Goal: Task Accomplishment & Management: Complete application form

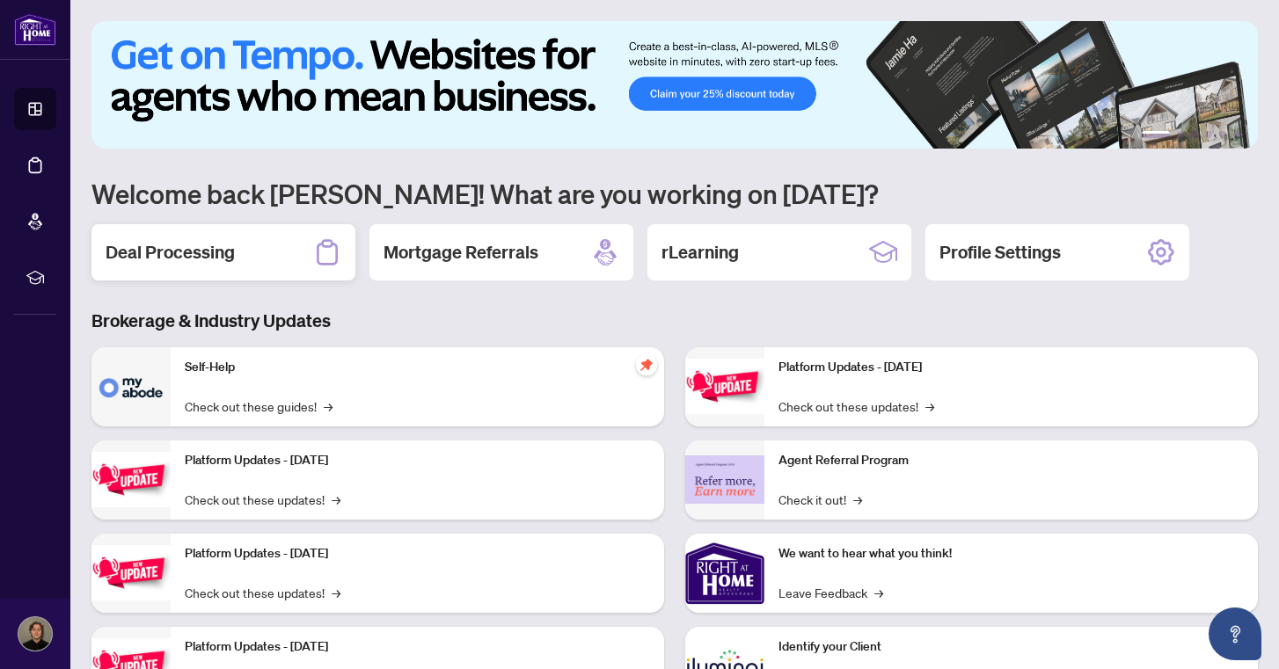
click at [248, 261] on div "Deal Processing" at bounding box center [223, 252] width 264 height 56
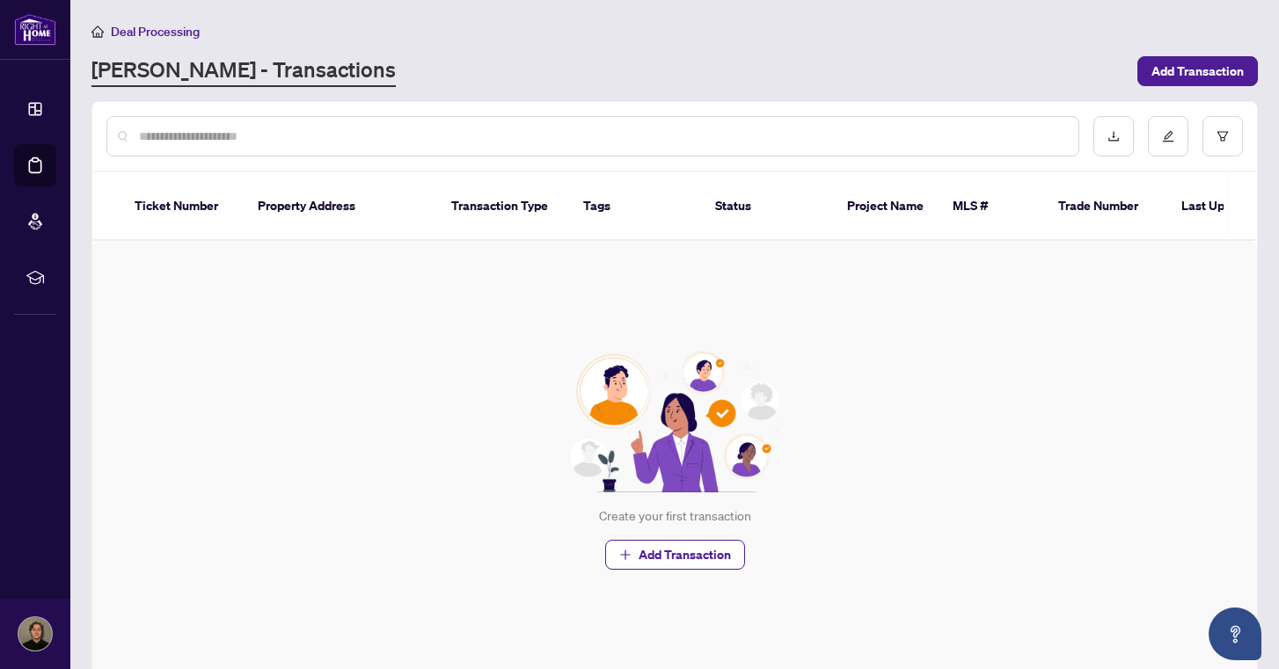
click at [1227, 53] on div "Deal Processing RAHR - Transactions Add Transaction" at bounding box center [674, 54] width 1167 height 66
click at [1213, 69] on span "Add Transaction" at bounding box center [1198, 71] width 92 height 28
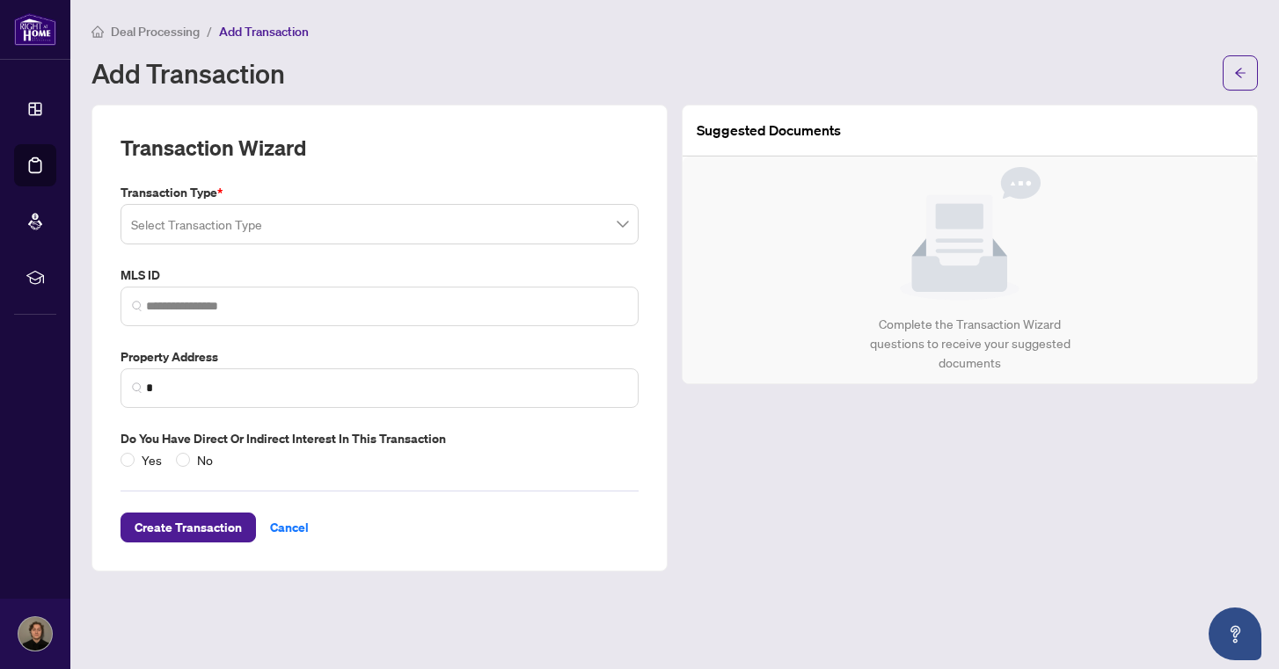
click at [396, 236] on input "search" at bounding box center [371, 227] width 481 height 39
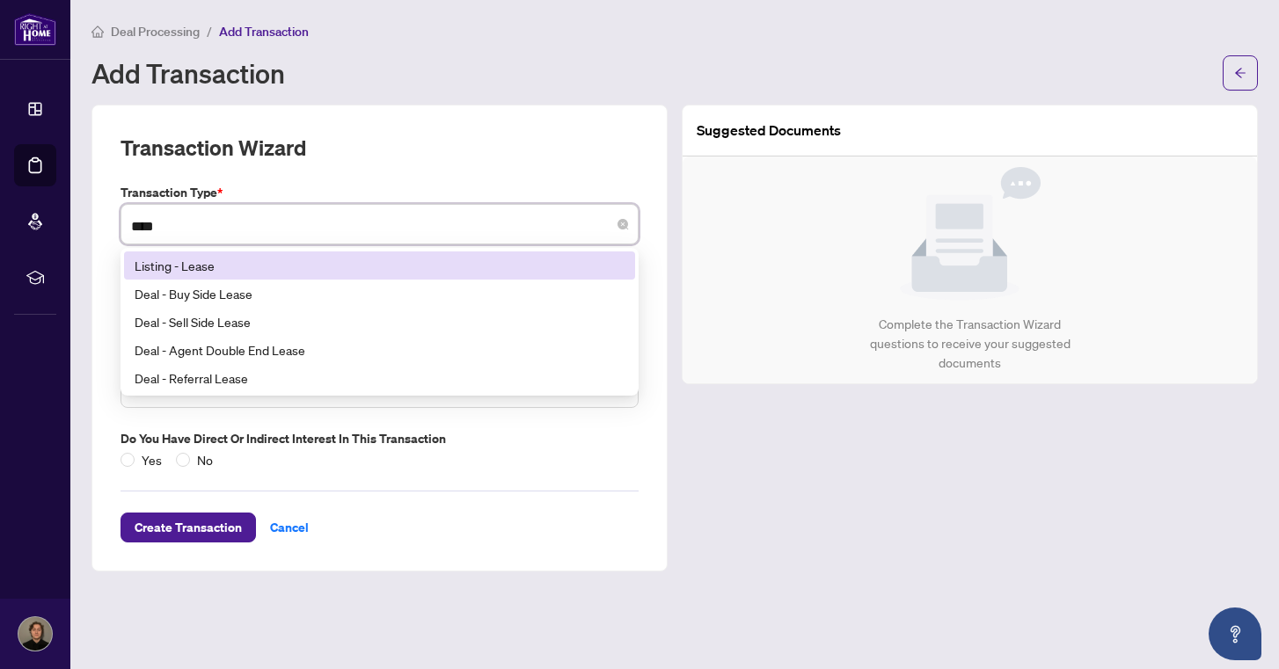
type input "*****"
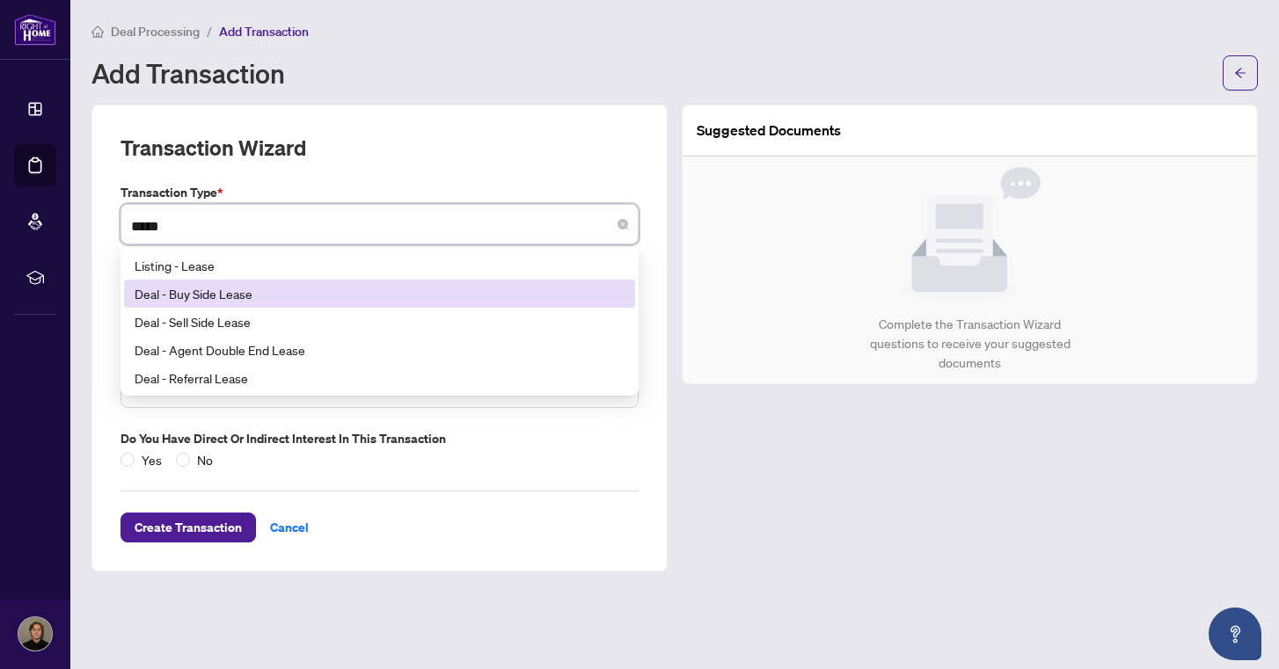
click at [278, 294] on div "Deal - Buy Side Lease" at bounding box center [380, 293] width 490 height 19
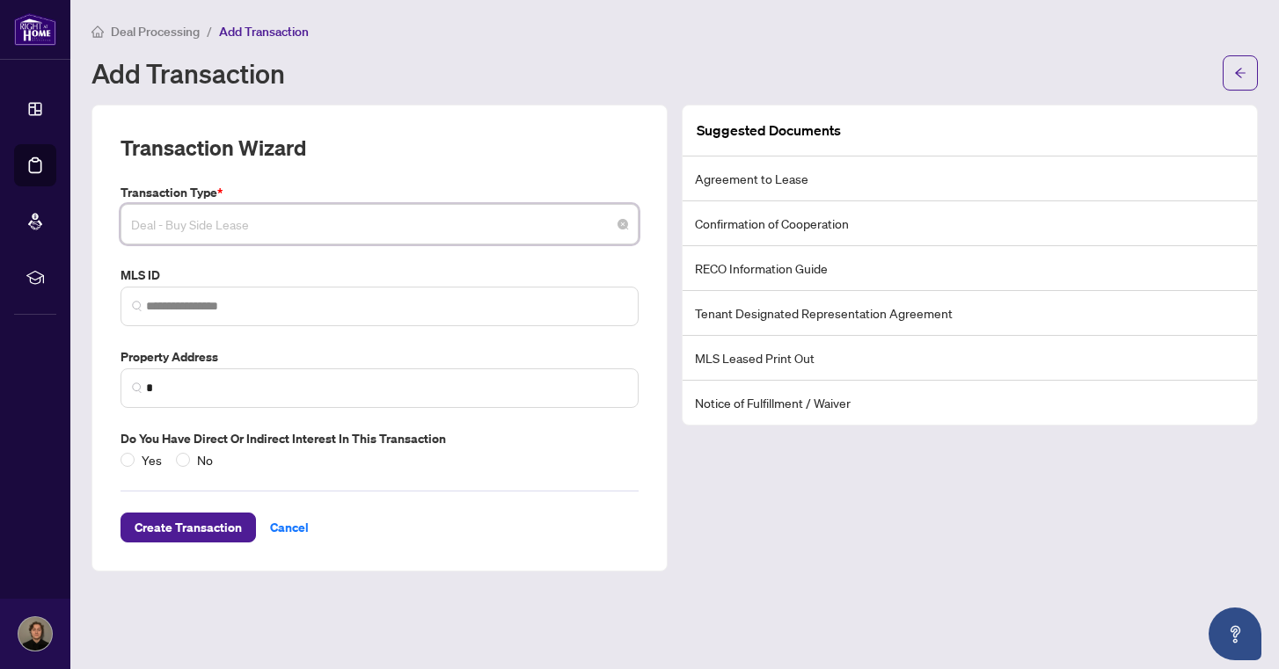
click at [479, 225] on span "Deal - Buy Side Lease" at bounding box center [379, 224] width 497 height 33
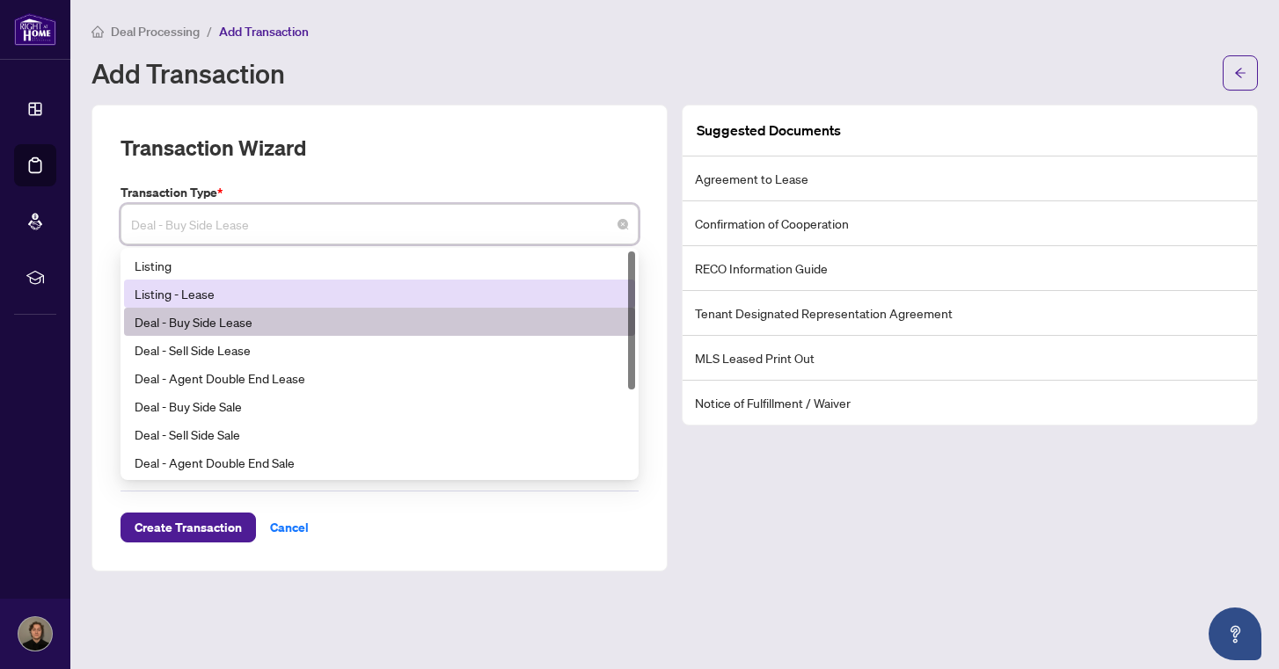
click at [308, 295] on div "Listing - Lease" at bounding box center [380, 293] width 490 height 19
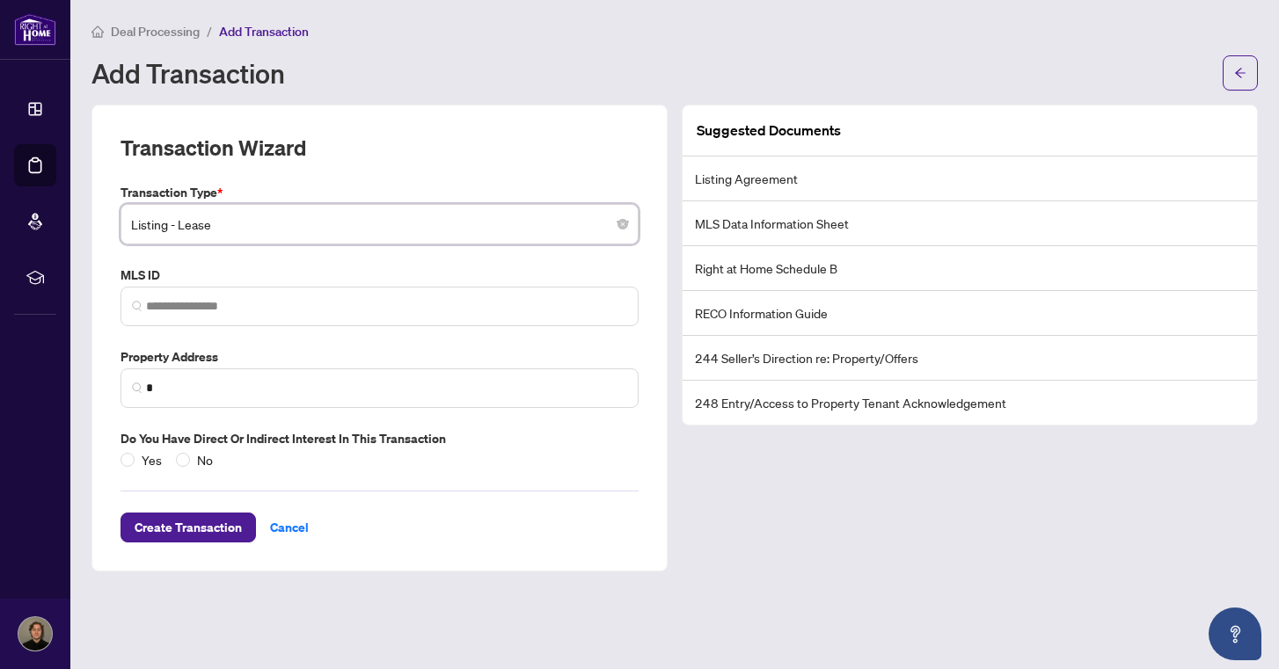
click at [377, 223] on span "Listing - Lease" at bounding box center [379, 224] width 497 height 33
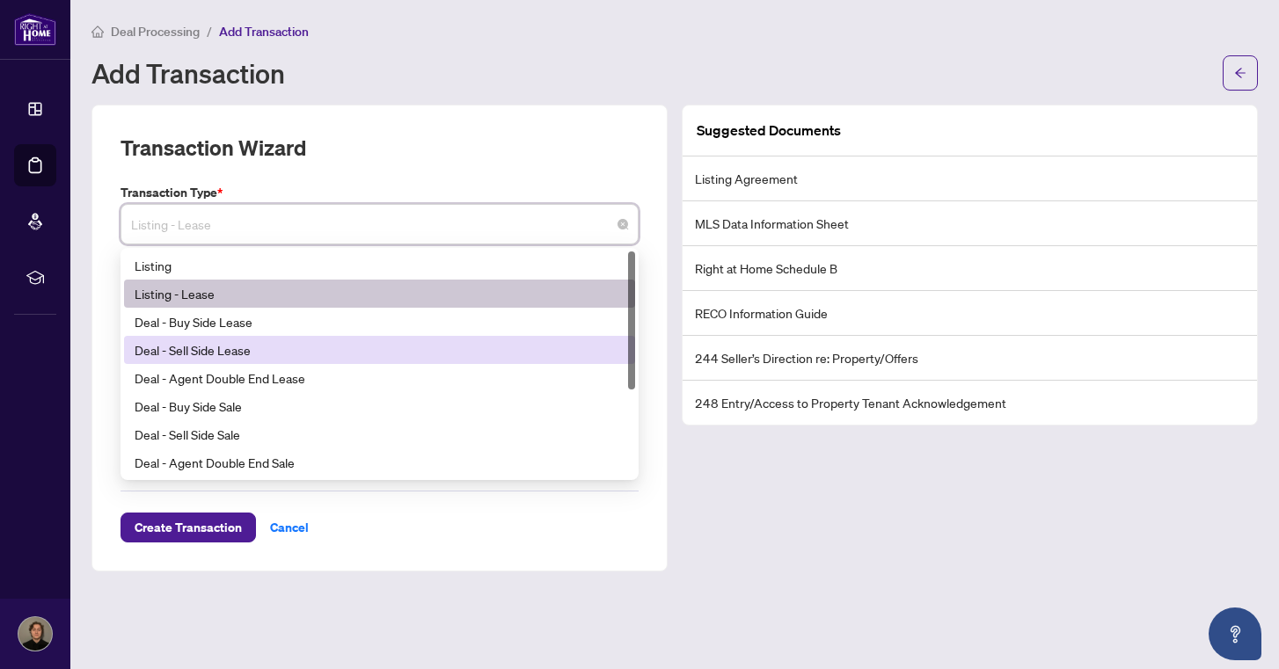
click at [276, 348] on div "Deal - Sell Side Lease" at bounding box center [380, 349] width 490 height 19
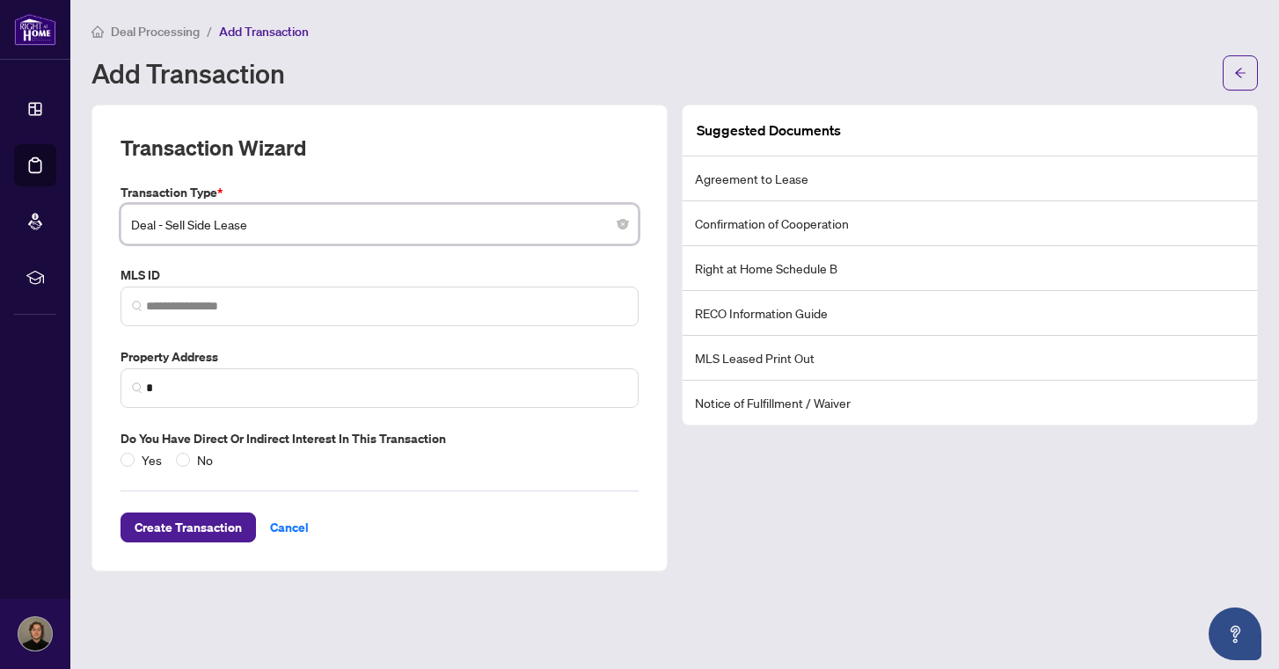
click at [367, 243] on input "search" at bounding box center [371, 227] width 481 height 39
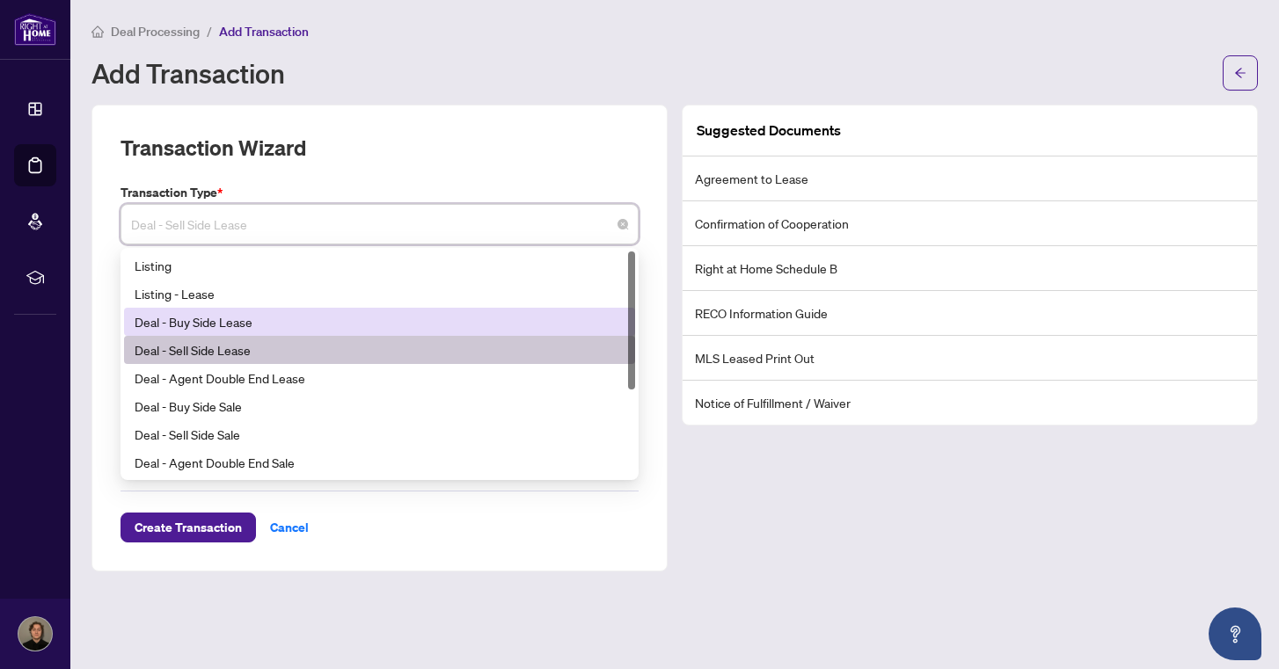
click at [290, 316] on div "Deal - Buy Side Lease" at bounding box center [380, 321] width 490 height 19
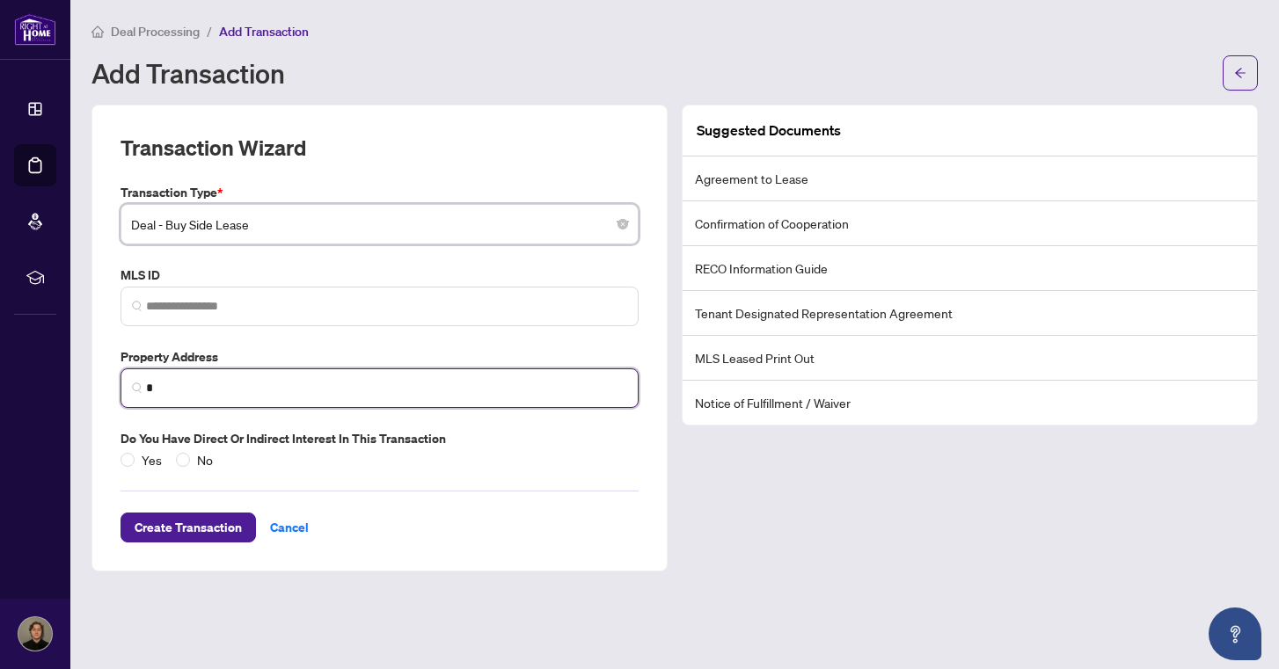
click at [225, 389] on input "*" at bounding box center [386, 388] width 481 height 18
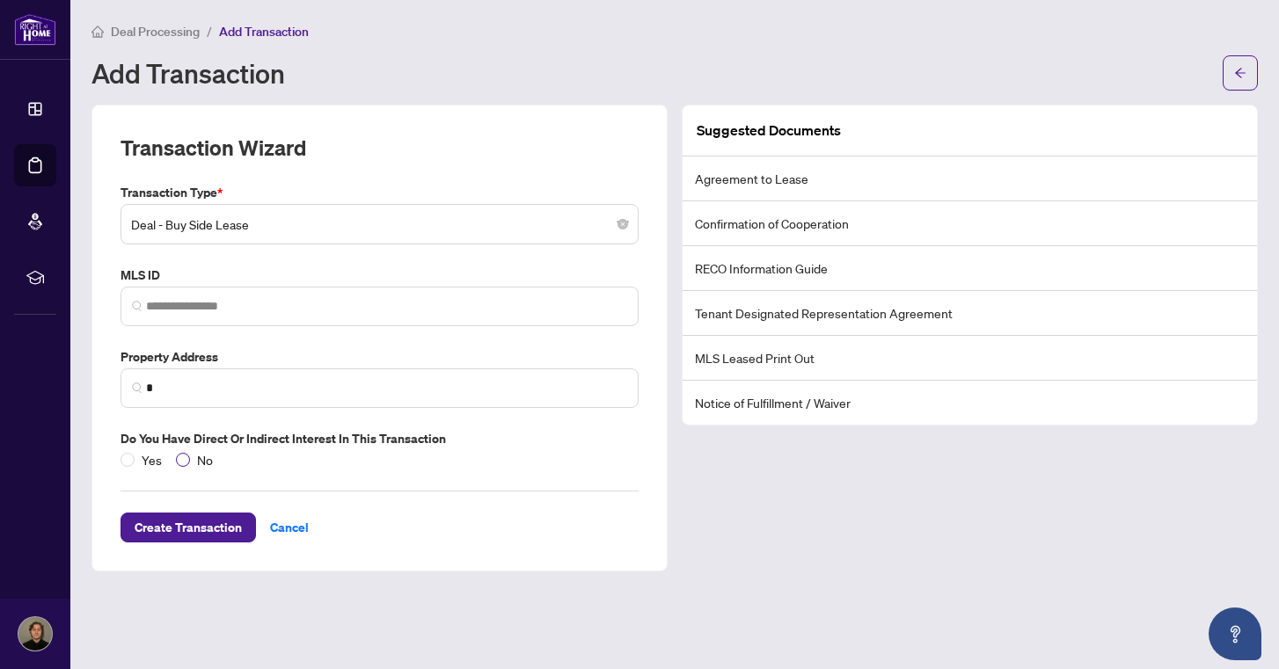
click at [191, 457] on span "No" at bounding box center [205, 459] width 30 height 19
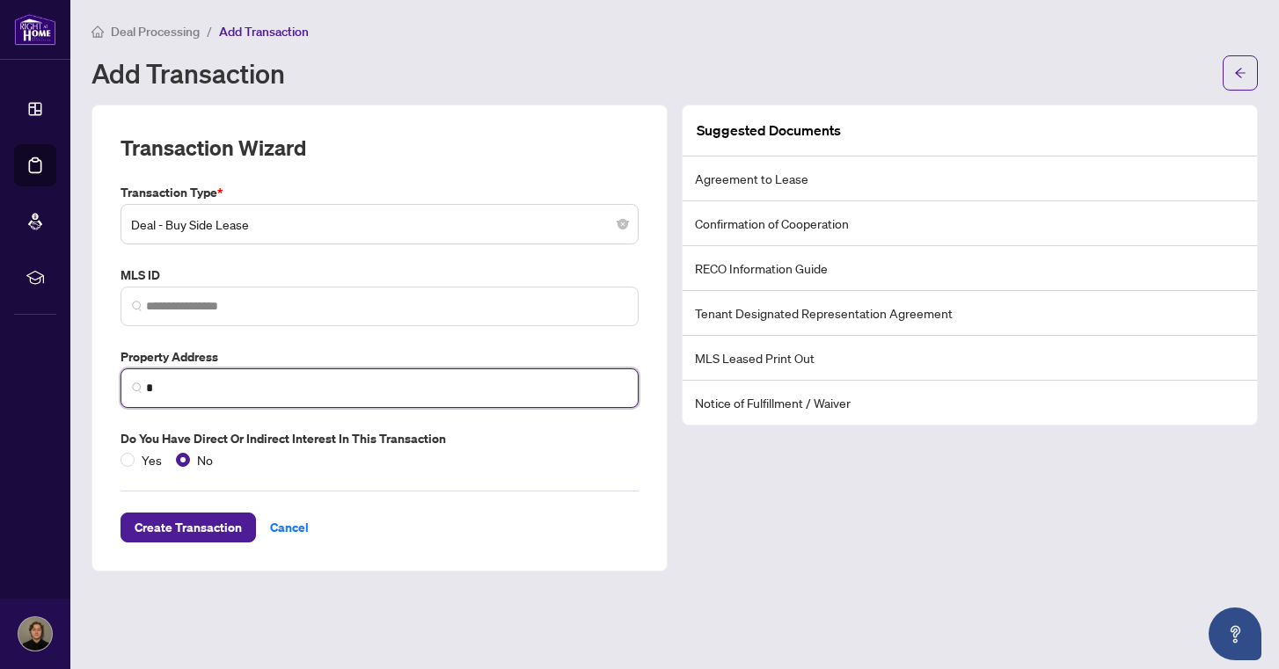
click at [239, 384] on input "*" at bounding box center [386, 388] width 481 height 18
click at [272, 323] on span at bounding box center [380, 307] width 518 height 40
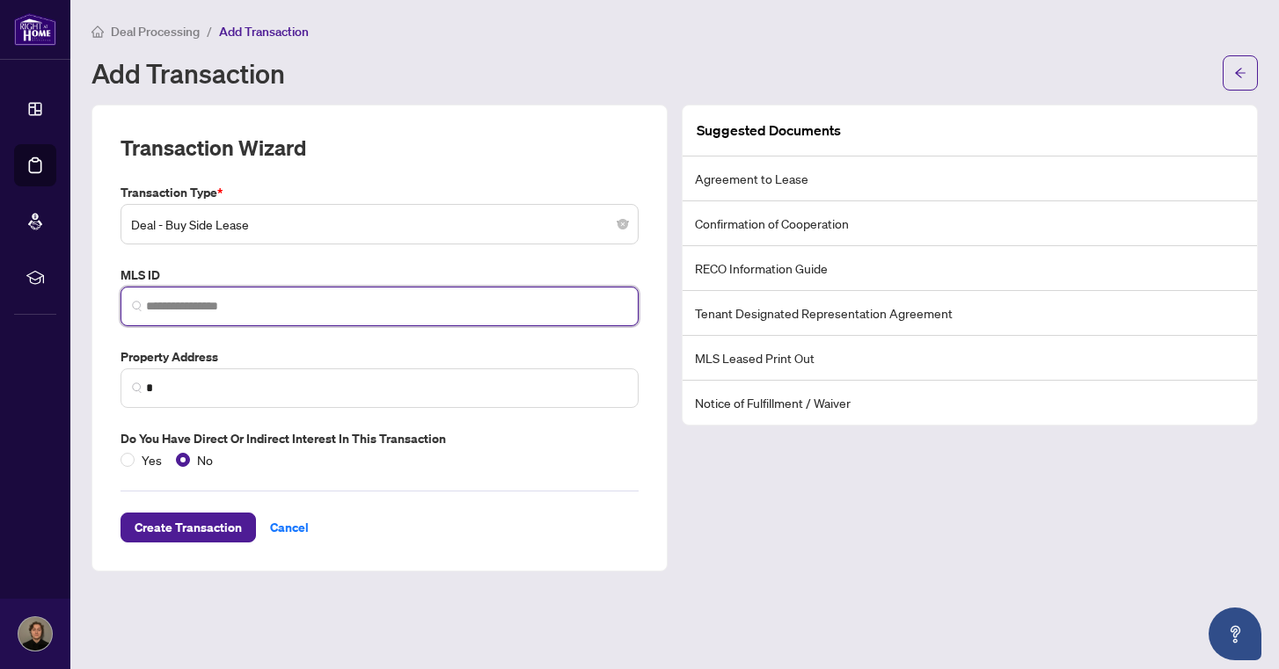
click at [282, 232] on span "Deal - Buy Side Lease" at bounding box center [379, 224] width 497 height 33
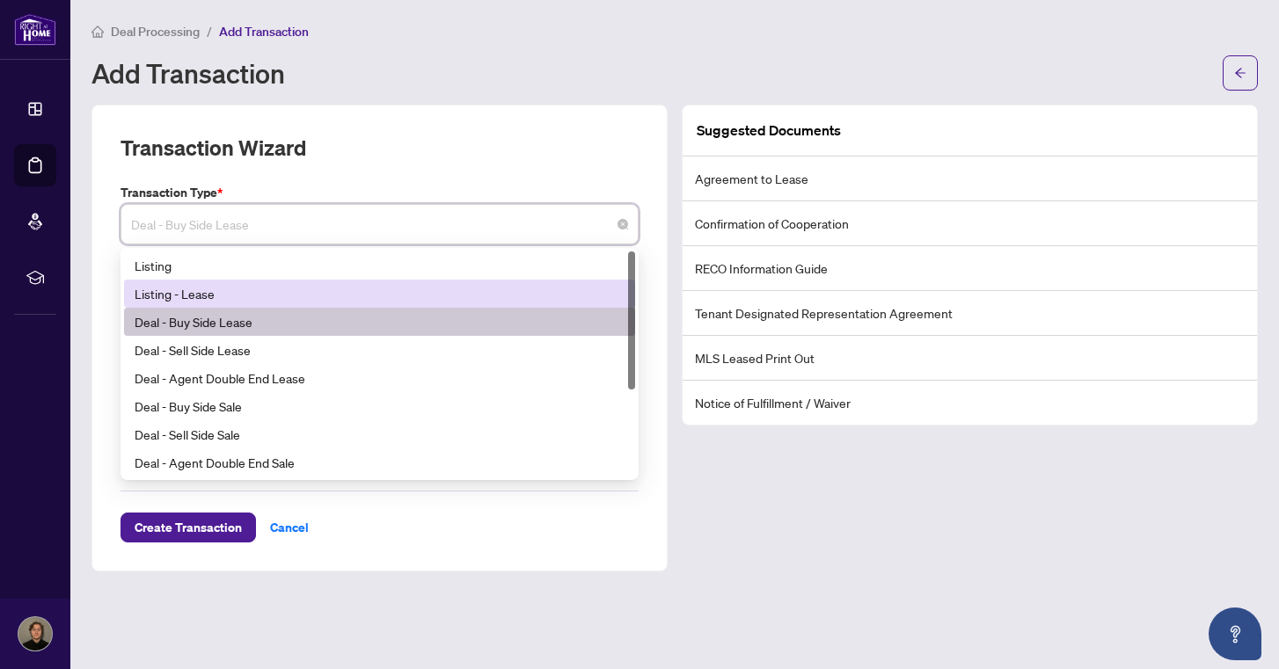
click at [216, 285] on div "Listing - Lease" at bounding box center [380, 293] width 490 height 19
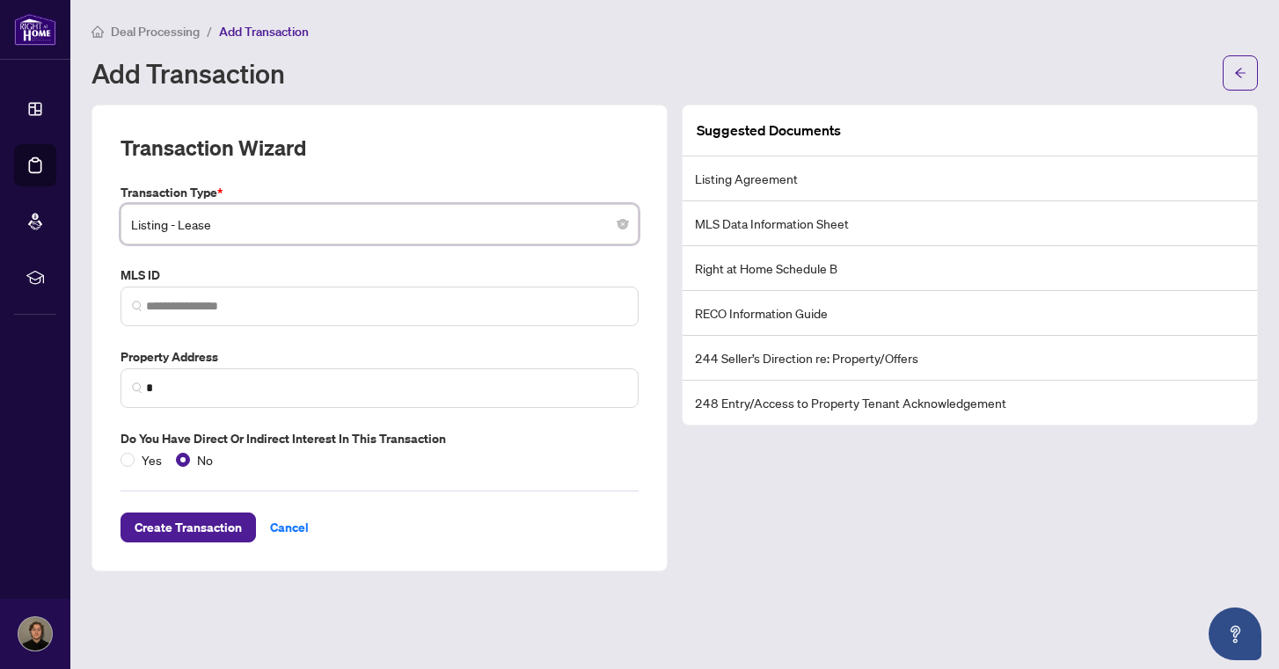
click at [264, 235] on span "Listing - Lease" at bounding box center [379, 224] width 497 height 33
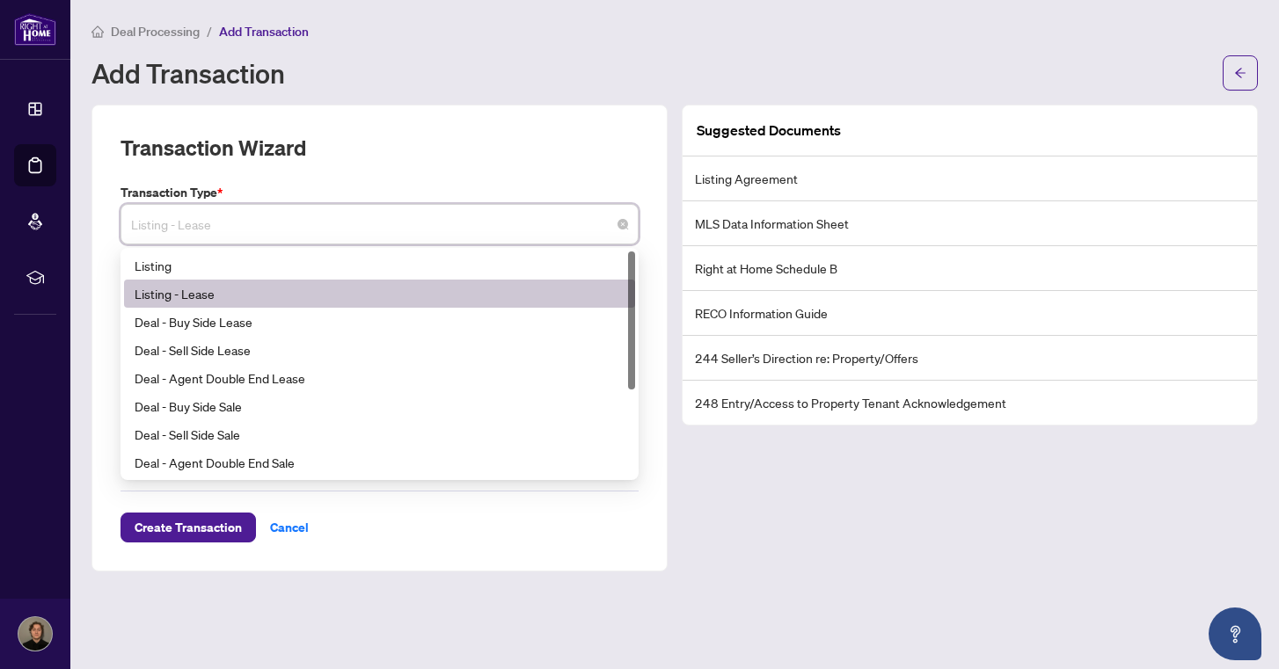
click at [383, 157] on div "Transaction Wizard" at bounding box center [380, 158] width 518 height 49
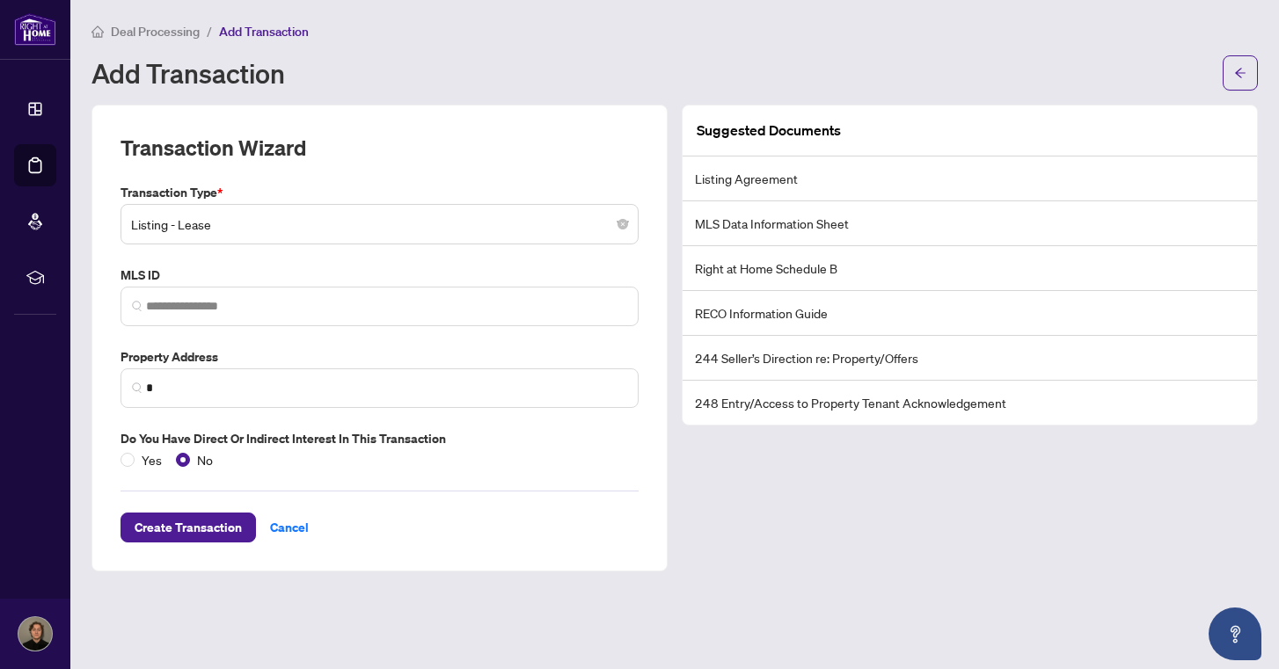
click at [333, 224] on span "Listing - Lease" at bounding box center [379, 224] width 497 height 33
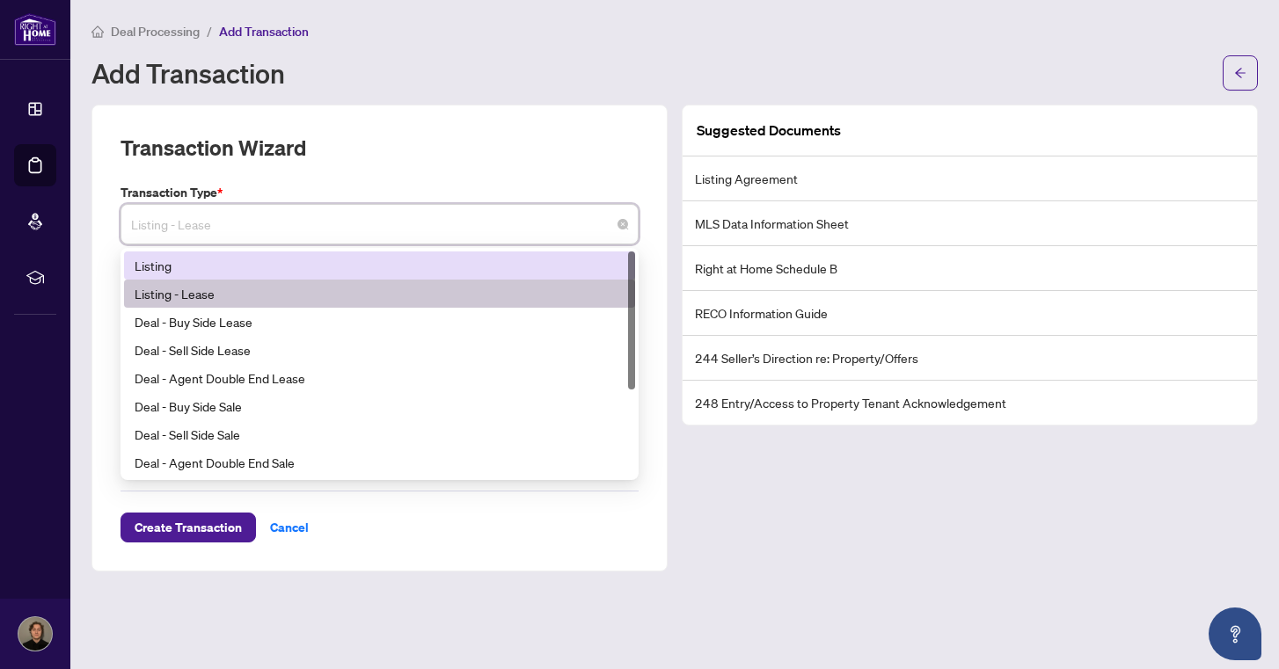
click at [277, 275] on div "Listing" at bounding box center [379, 266] width 511 height 28
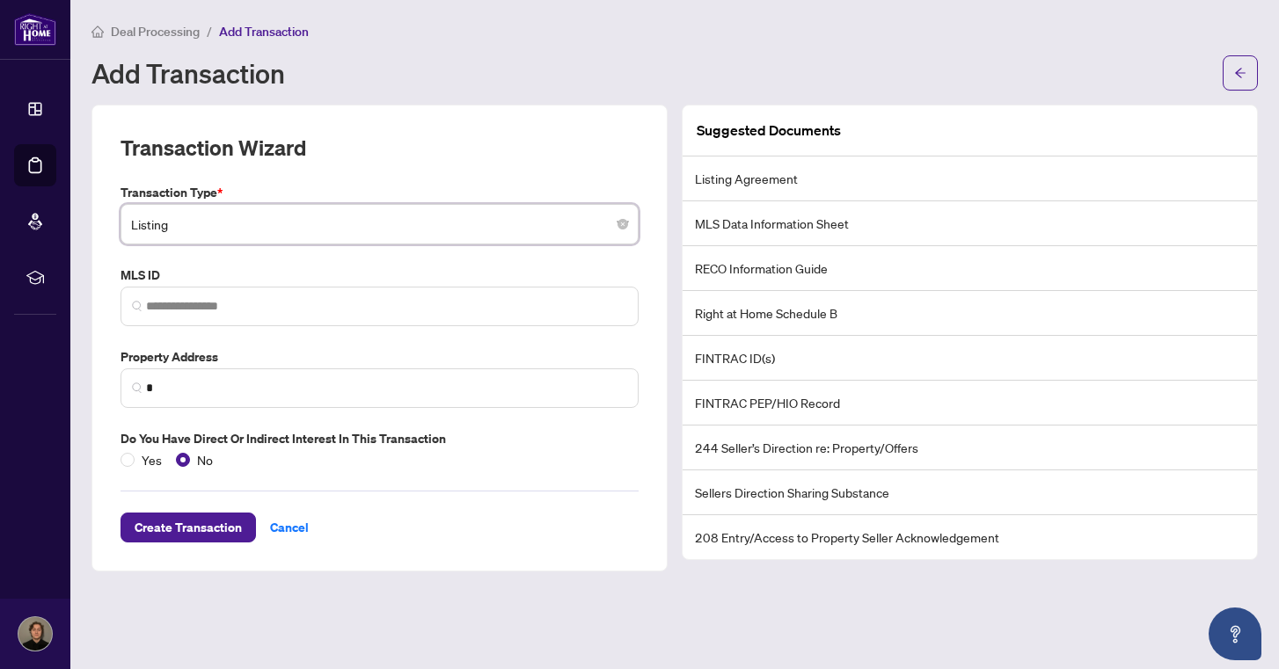
click at [400, 223] on span "Listing" at bounding box center [379, 224] width 497 height 33
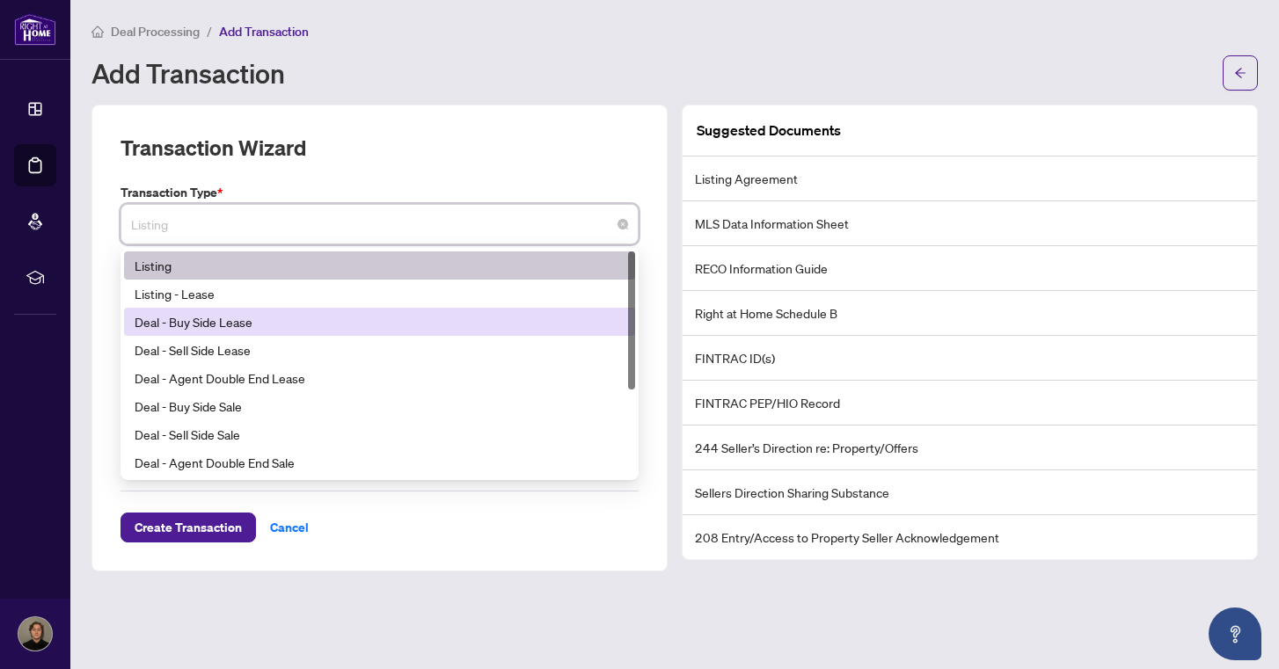
click at [349, 320] on div "Deal - Buy Side Lease" at bounding box center [380, 321] width 490 height 19
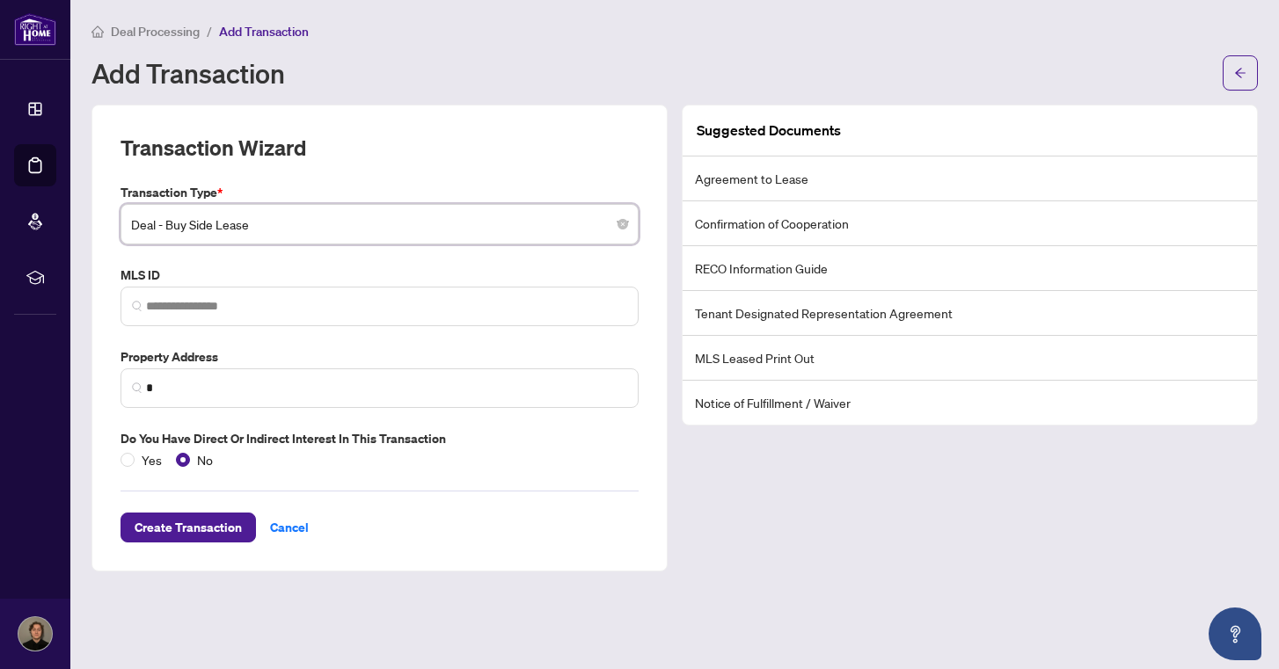
click at [385, 230] on span "Deal - Buy Side Lease" at bounding box center [379, 224] width 497 height 33
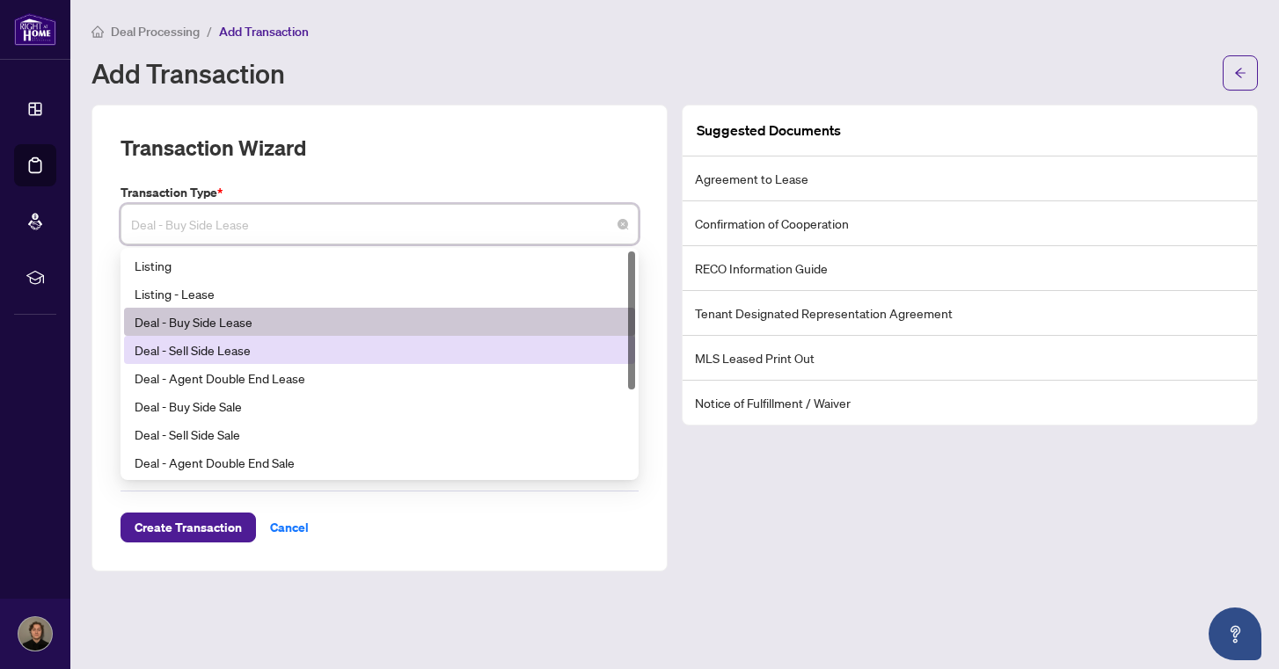
click at [310, 348] on div "Deal - Sell Side Lease" at bounding box center [380, 349] width 490 height 19
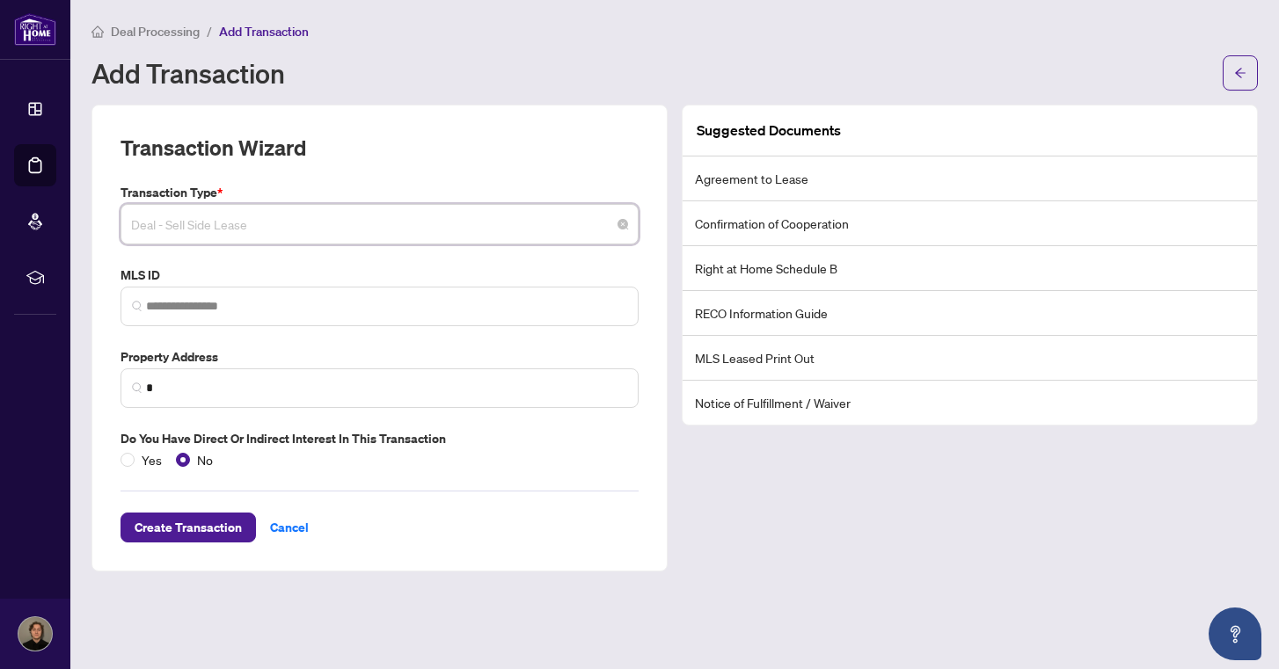
click at [370, 237] on span "Deal - Sell Side Lease" at bounding box center [379, 224] width 497 height 33
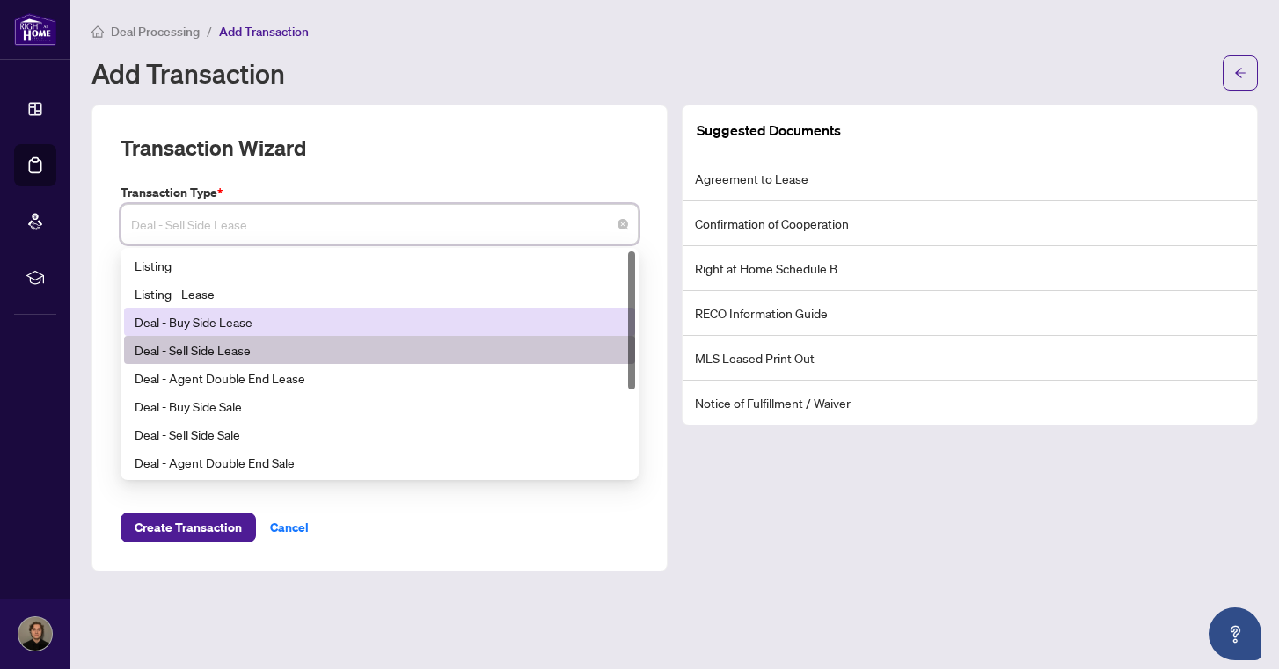
click at [297, 320] on div "Deal - Buy Side Lease" at bounding box center [380, 321] width 490 height 19
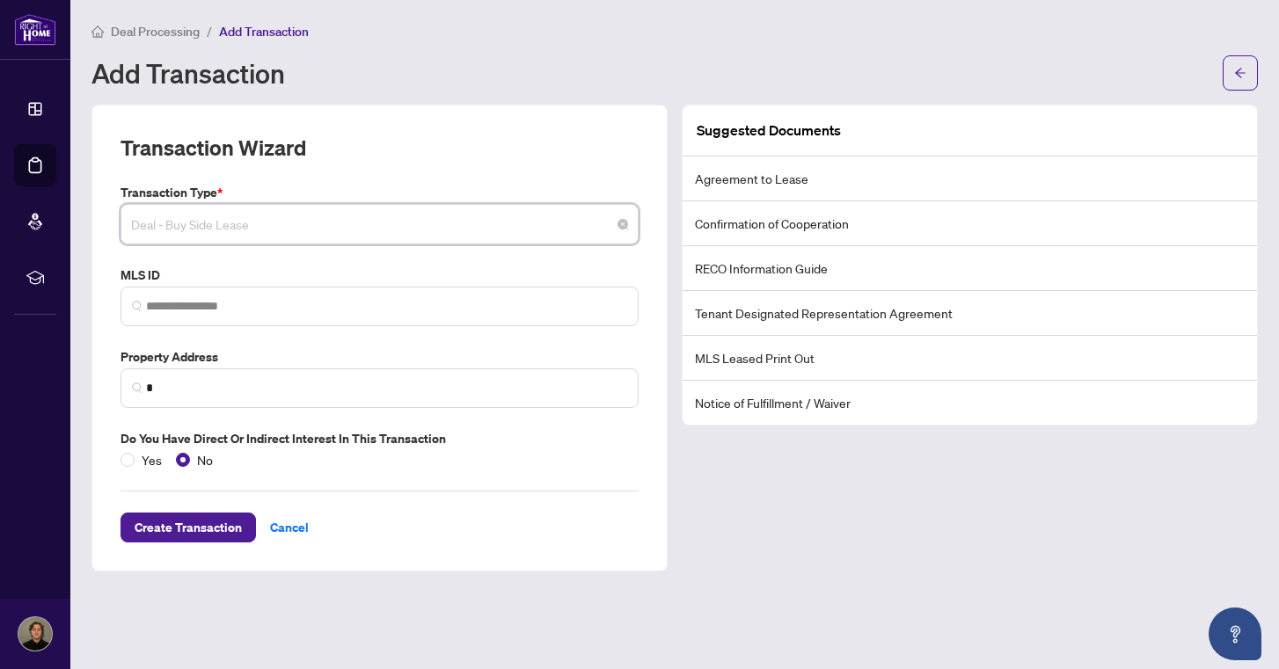
click at [374, 236] on span "Deal - Buy Side Lease" at bounding box center [379, 224] width 497 height 33
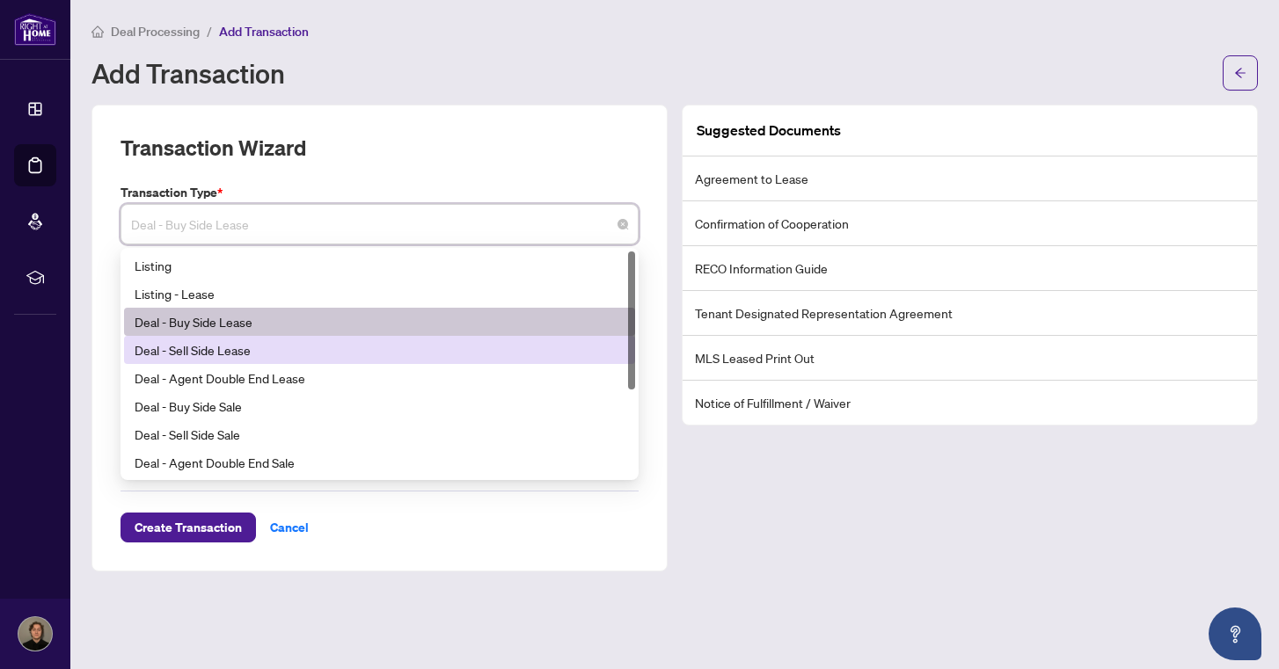
click at [294, 346] on div "Deal - Sell Side Lease" at bounding box center [380, 349] width 490 height 19
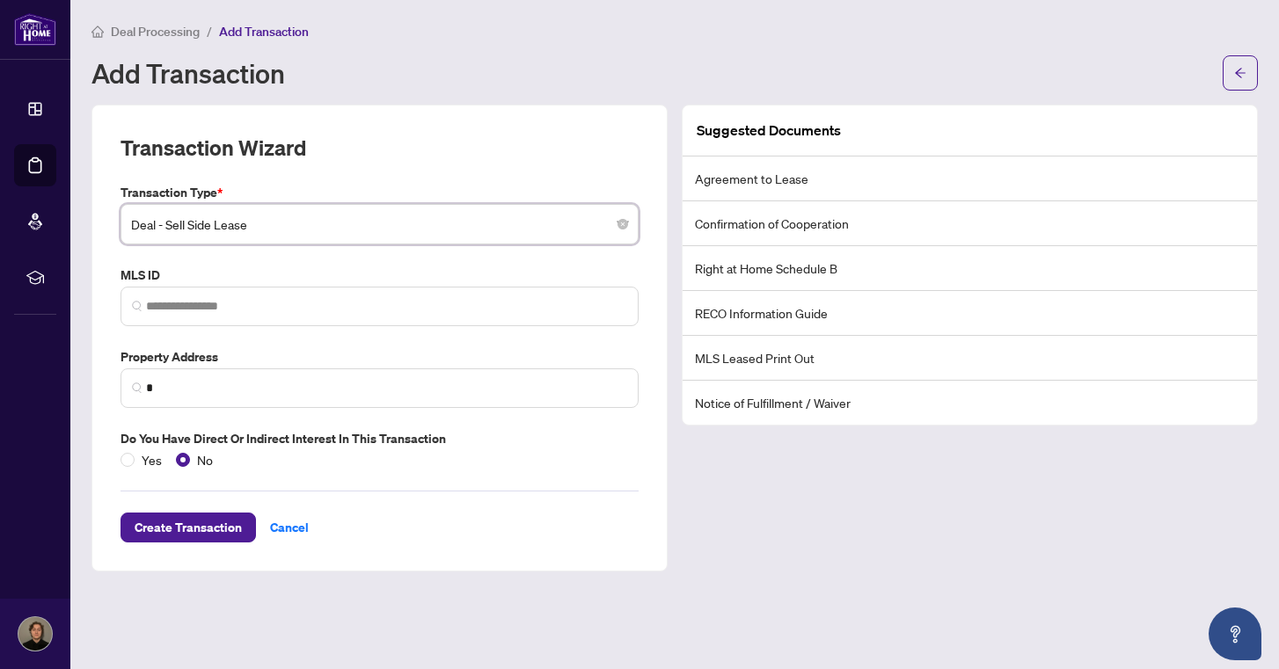
click at [431, 231] on span "Deal - Sell Side Lease" at bounding box center [379, 224] width 497 height 33
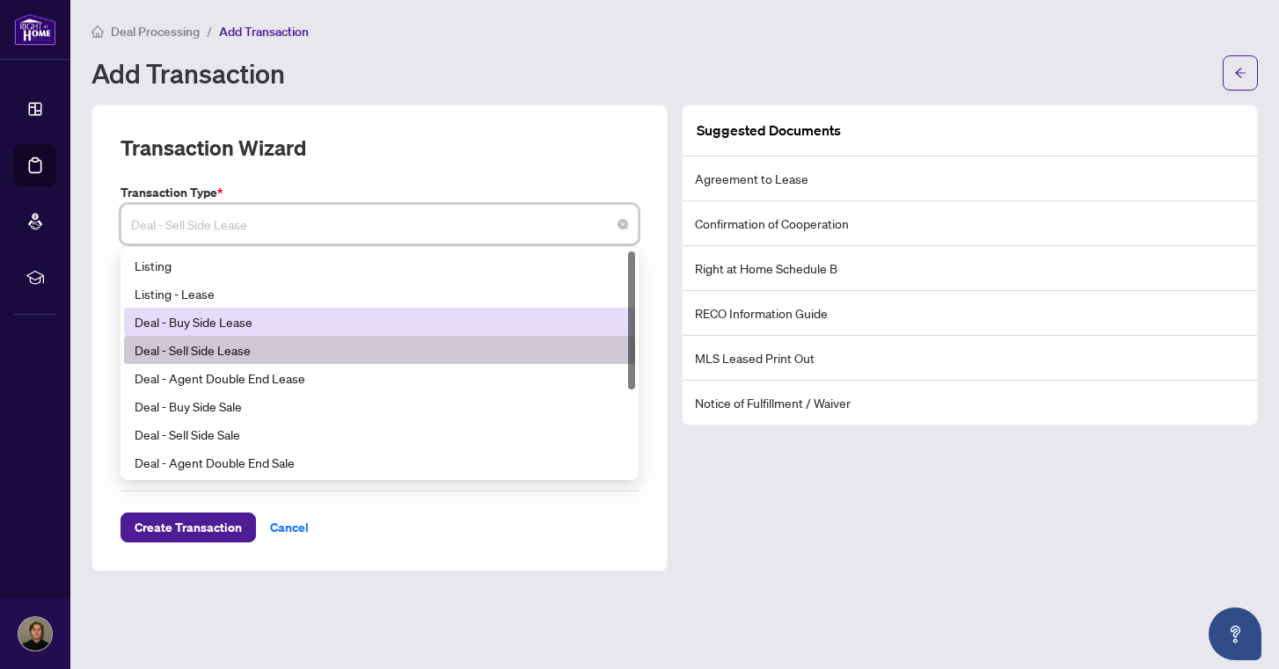
click at [285, 326] on div "Deal - Buy Side Lease" at bounding box center [380, 321] width 490 height 19
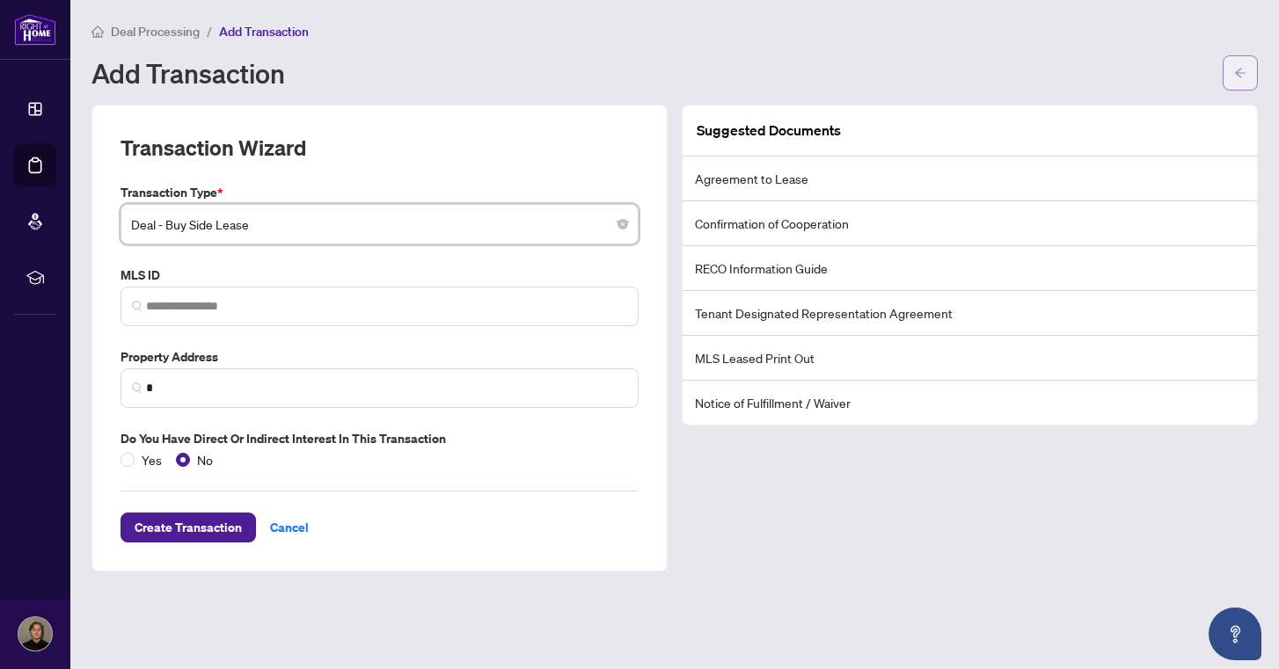
click at [1257, 81] on button "button" at bounding box center [1240, 72] width 35 height 35
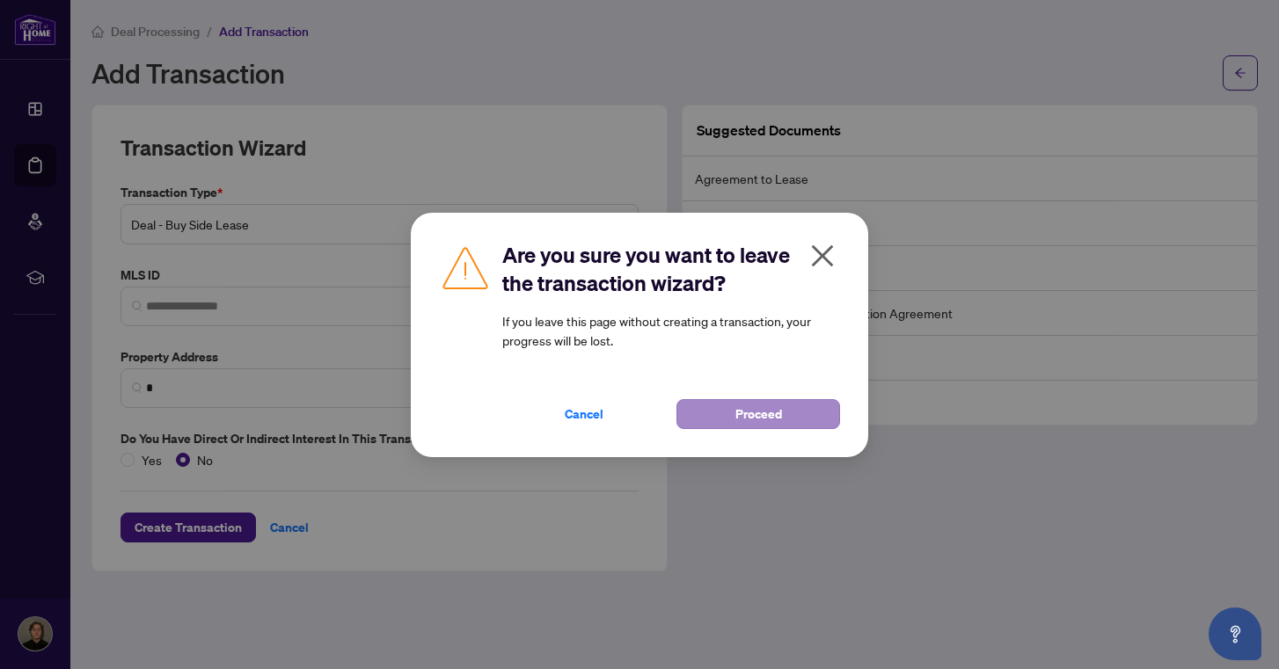
click at [741, 412] on span "Proceed" at bounding box center [758, 414] width 47 height 28
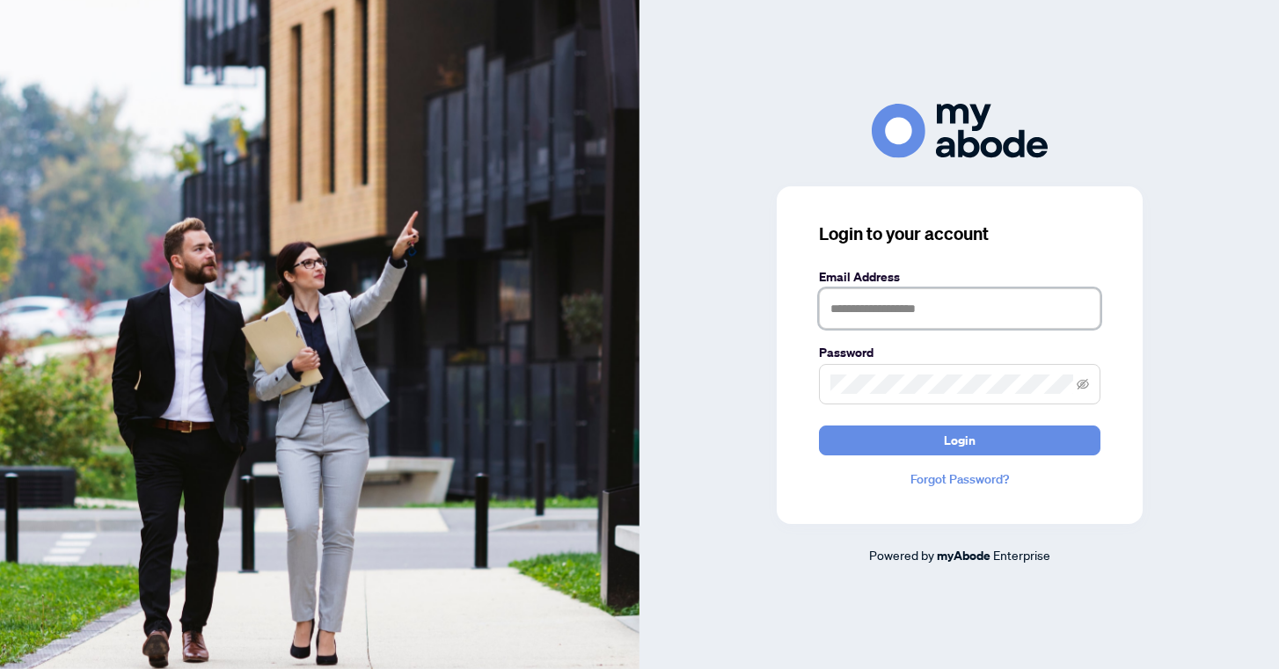
type input "**********"
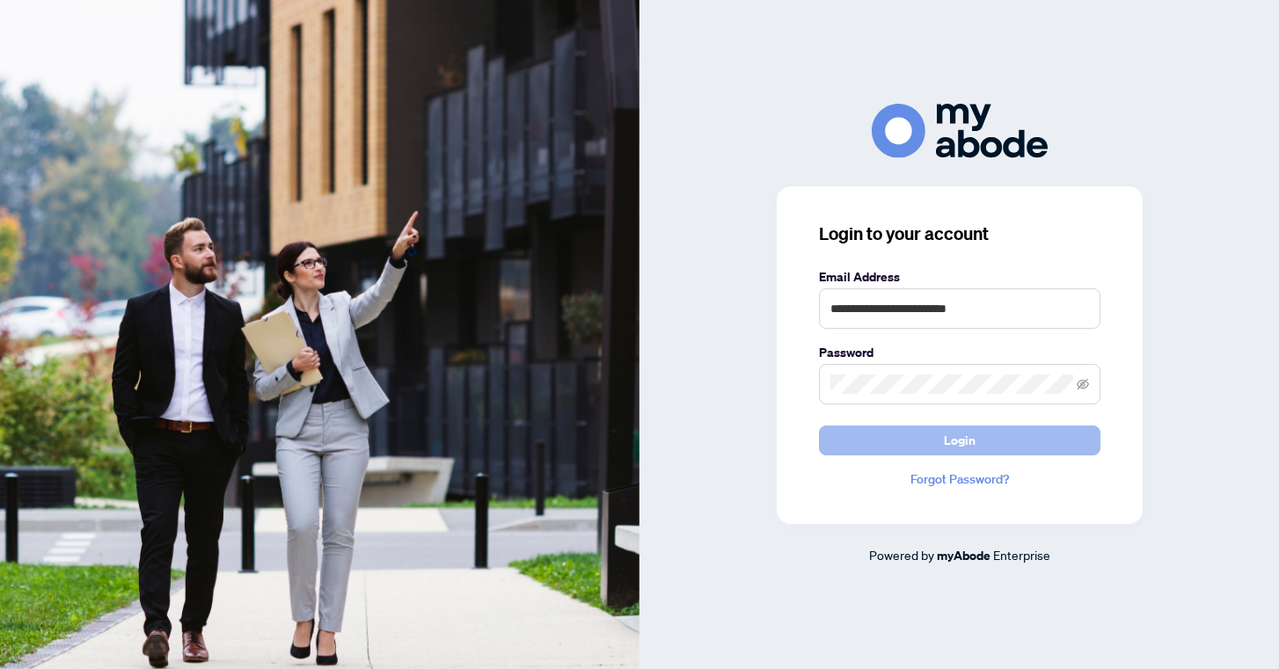
click at [893, 434] on button "Login" at bounding box center [960, 441] width 282 height 30
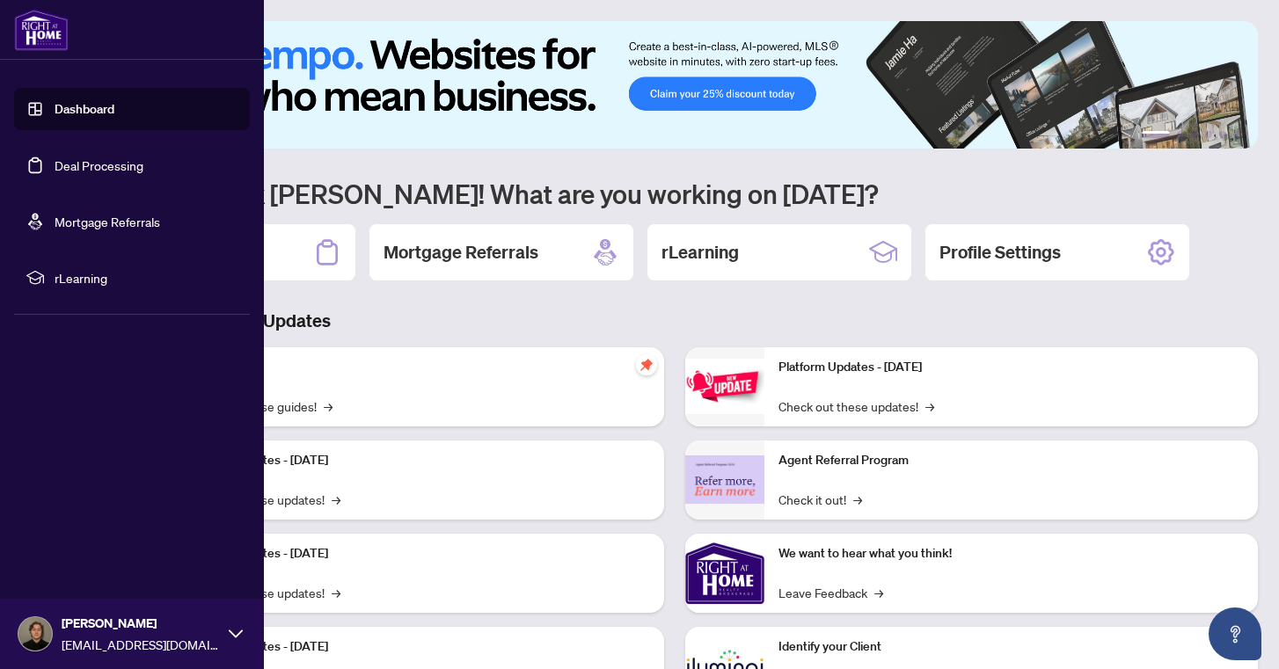
click at [84, 275] on span "rLearning" at bounding box center [146, 277] width 183 height 19
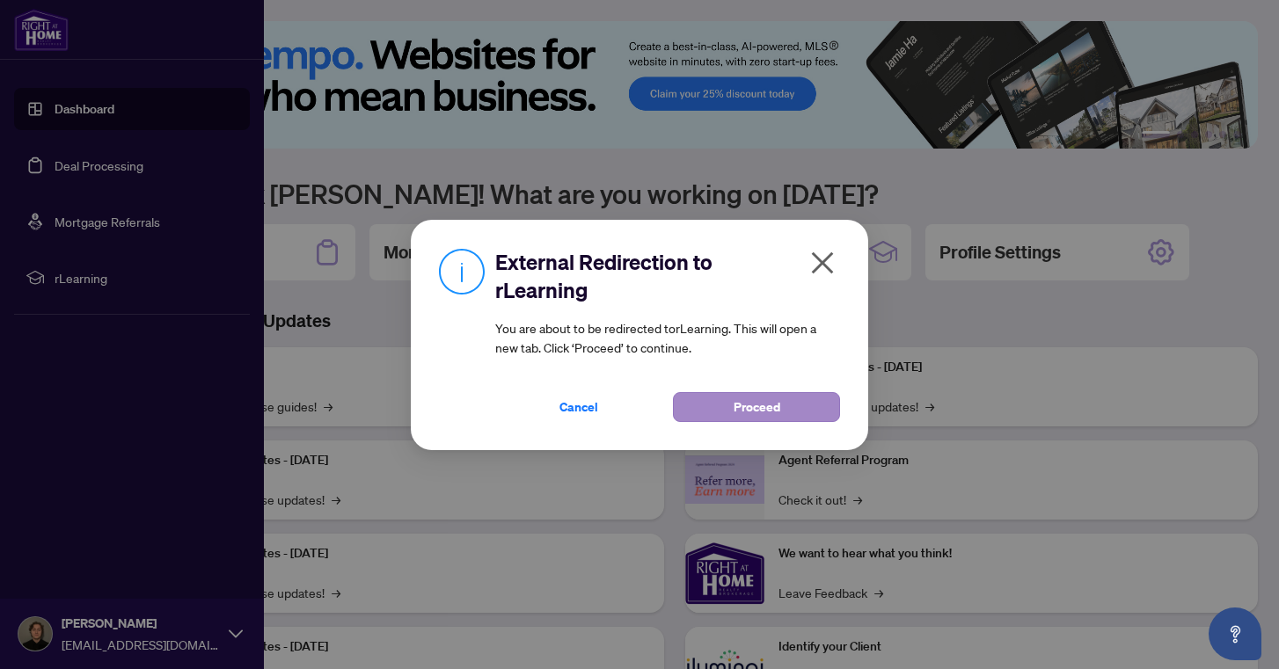
click at [801, 403] on button "Proceed" at bounding box center [756, 407] width 167 height 30
